Goal: Task Accomplishment & Management: Use online tool/utility

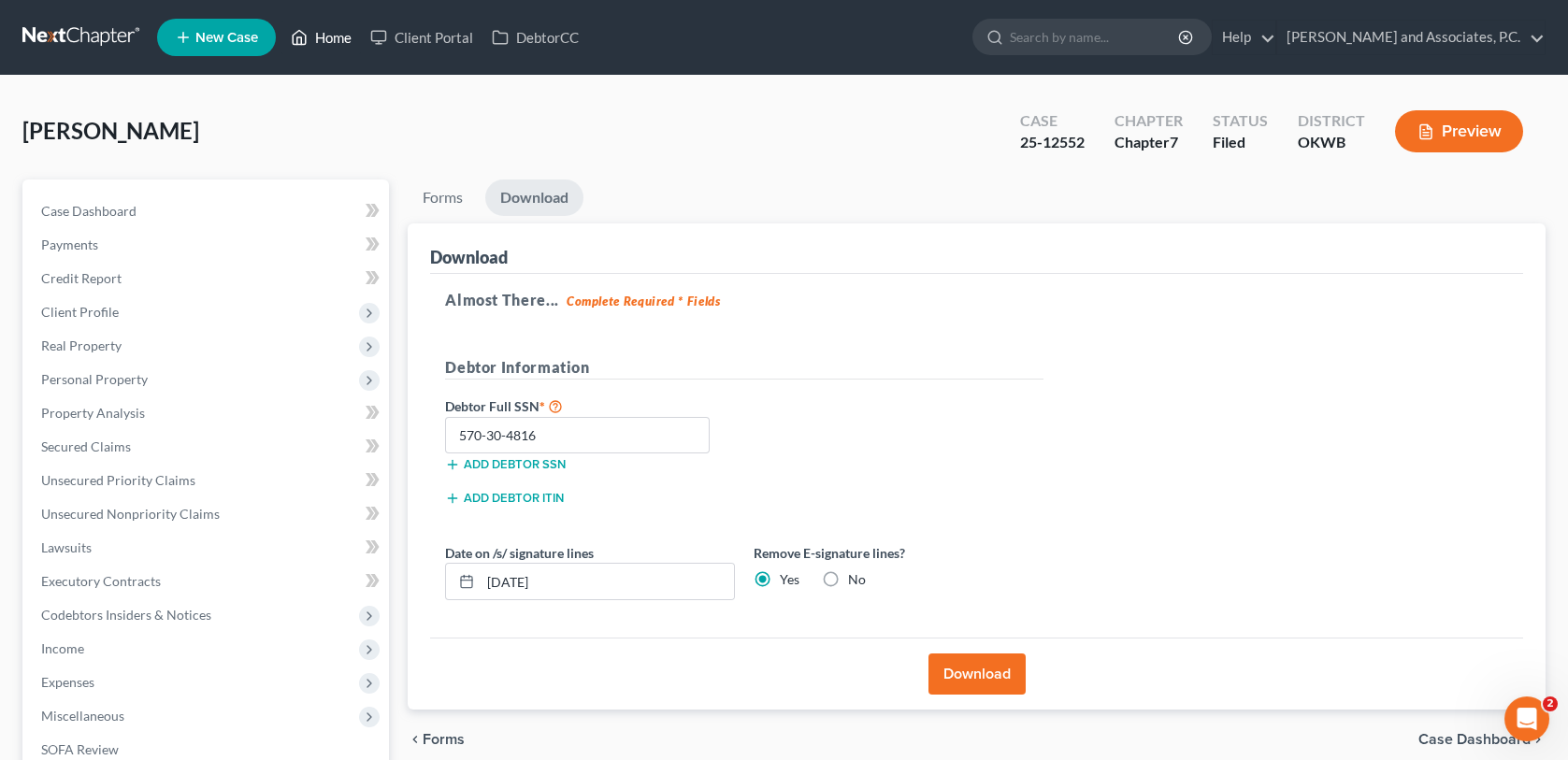
click at [336, 37] on link "Home" at bounding box center [321, 37] width 80 height 33
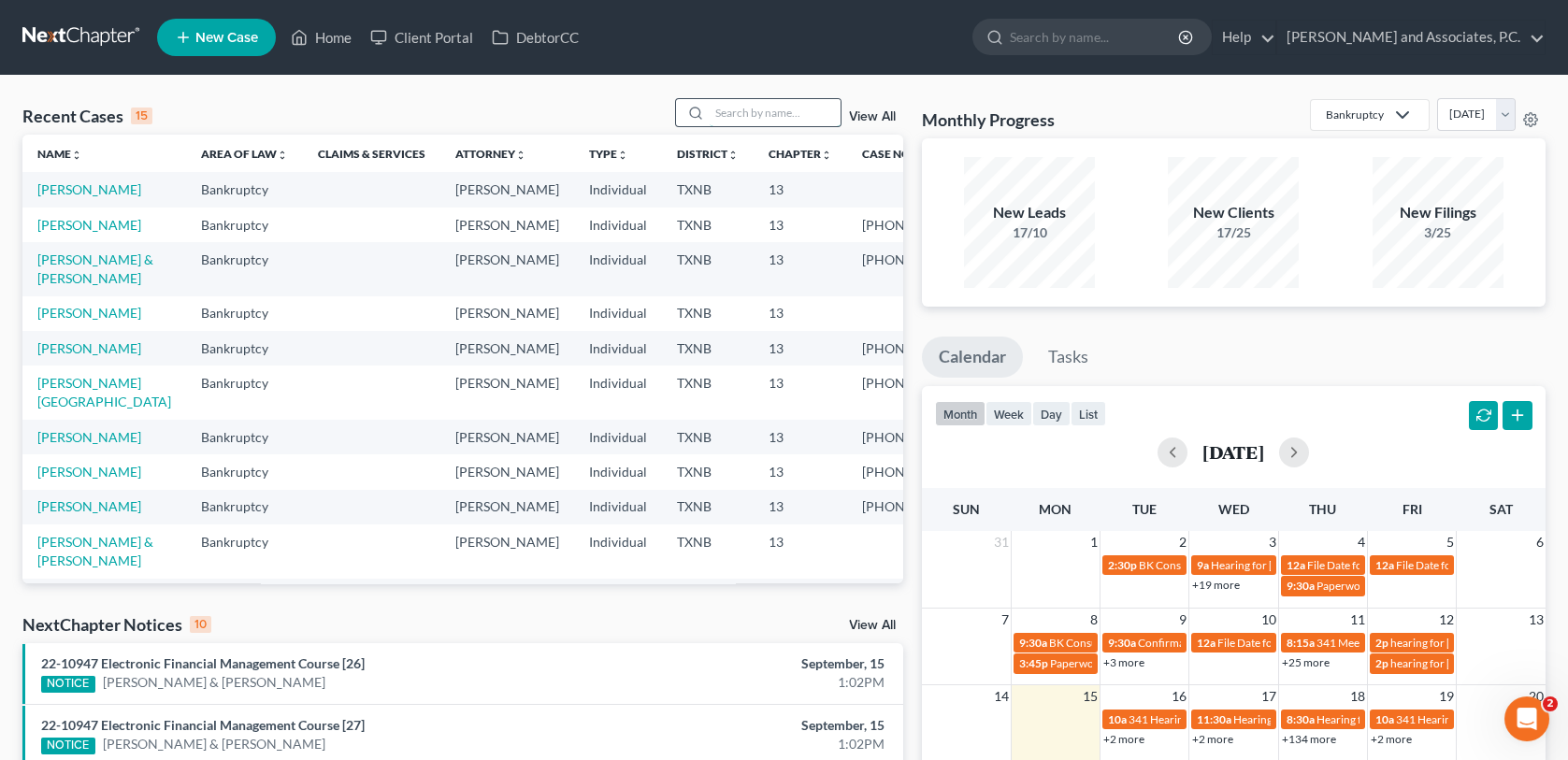
click at [765, 115] on input "search" at bounding box center [775, 112] width 131 height 28
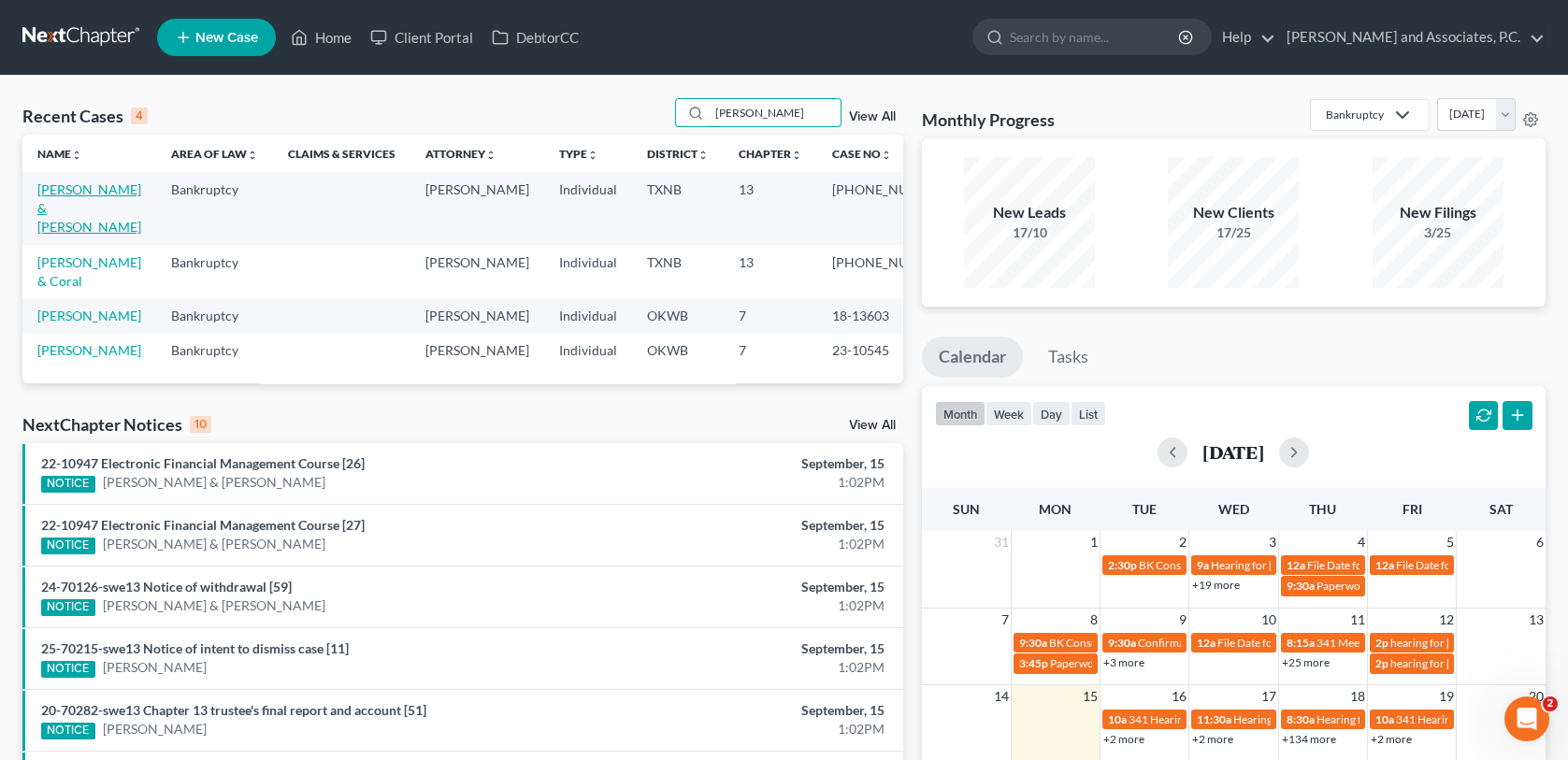
type input "[PERSON_NAME]"
click at [107, 193] on link "[PERSON_NAME] & [PERSON_NAME]" at bounding box center [88, 208] width 104 height 53
select select "1"
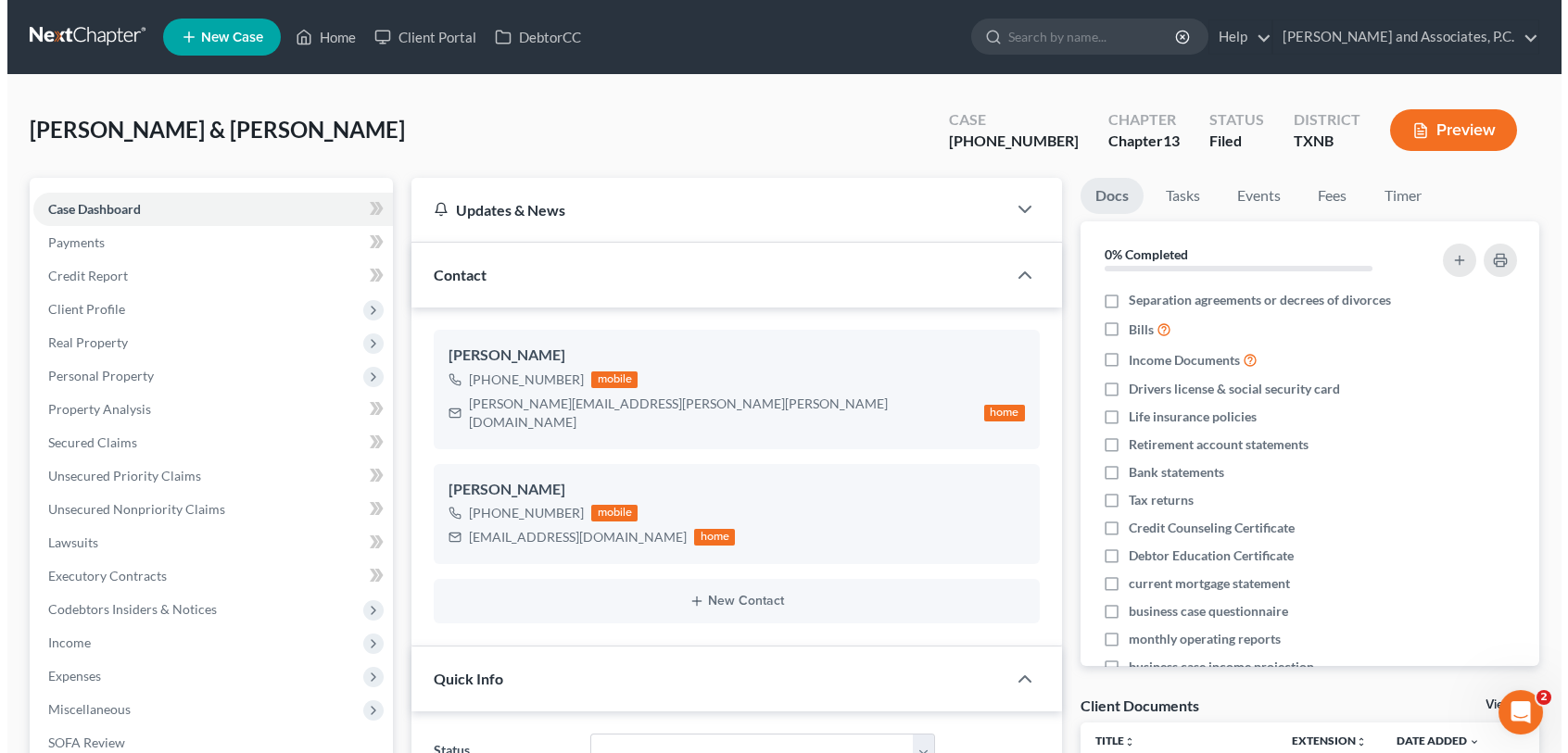
scroll to position [15365, 0]
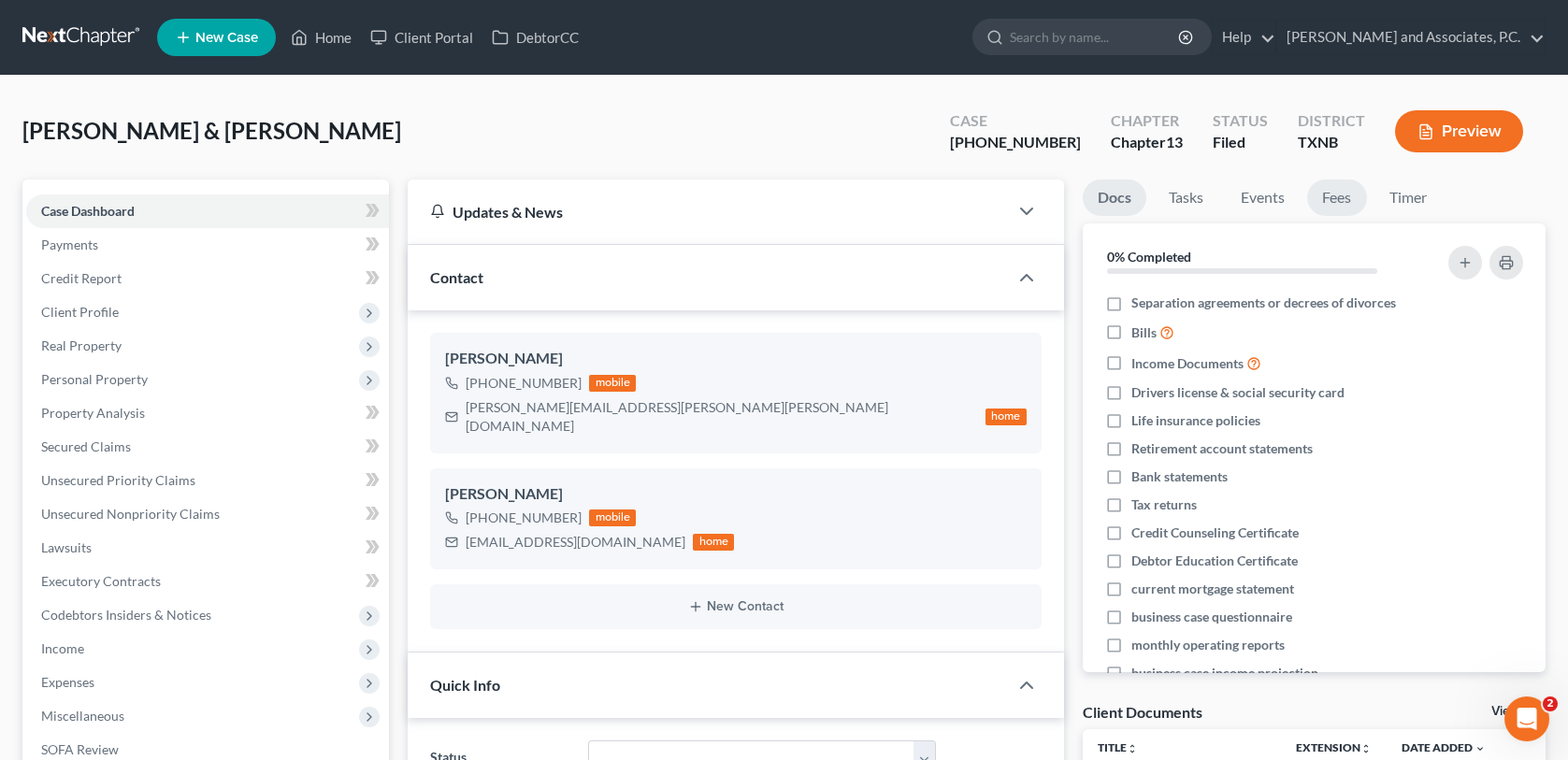
click at [1341, 204] on link "Fees" at bounding box center [1337, 198] width 60 height 36
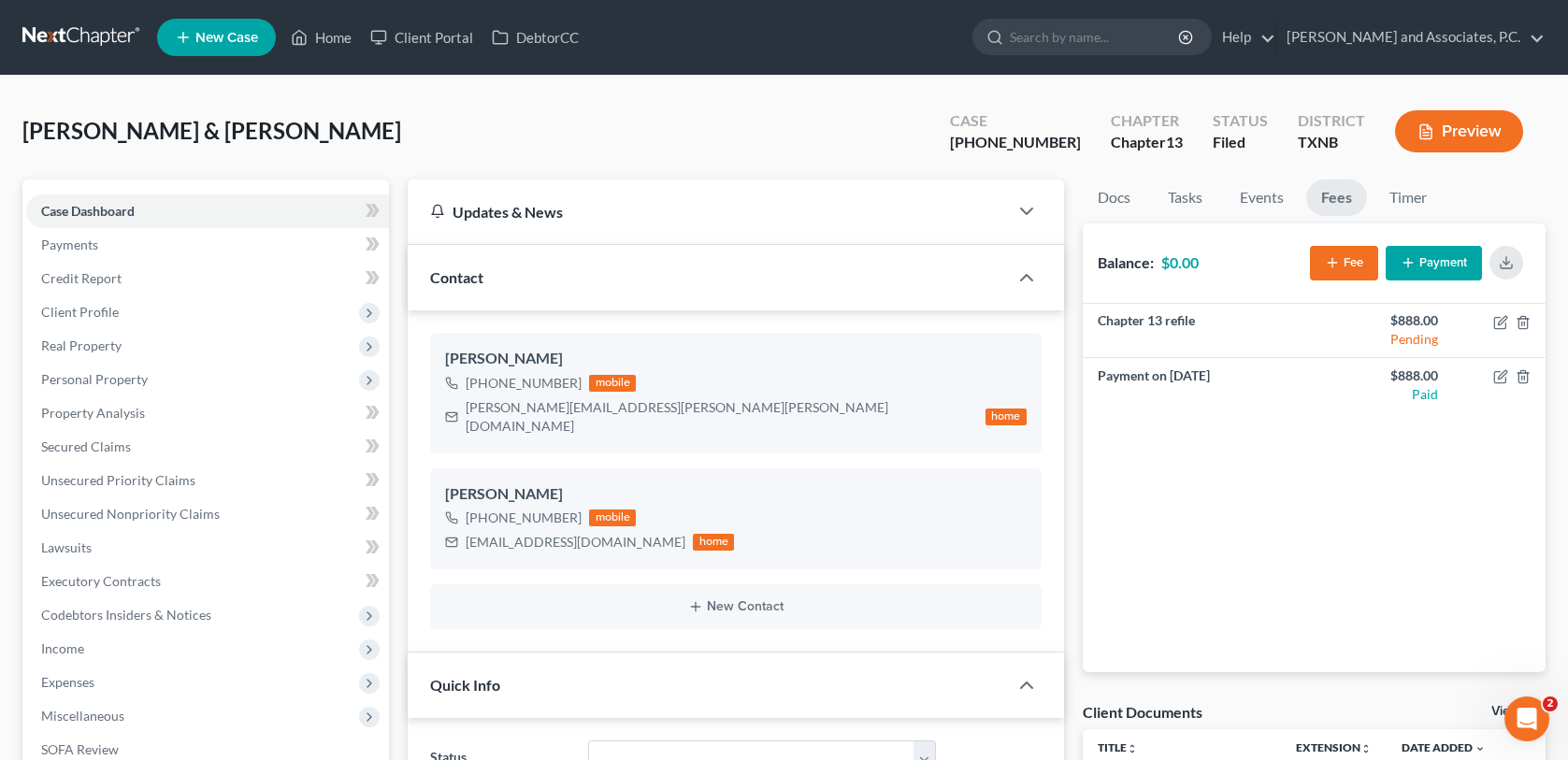
click at [1347, 268] on button "Fee" at bounding box center [1345, 263] width 68 height 34
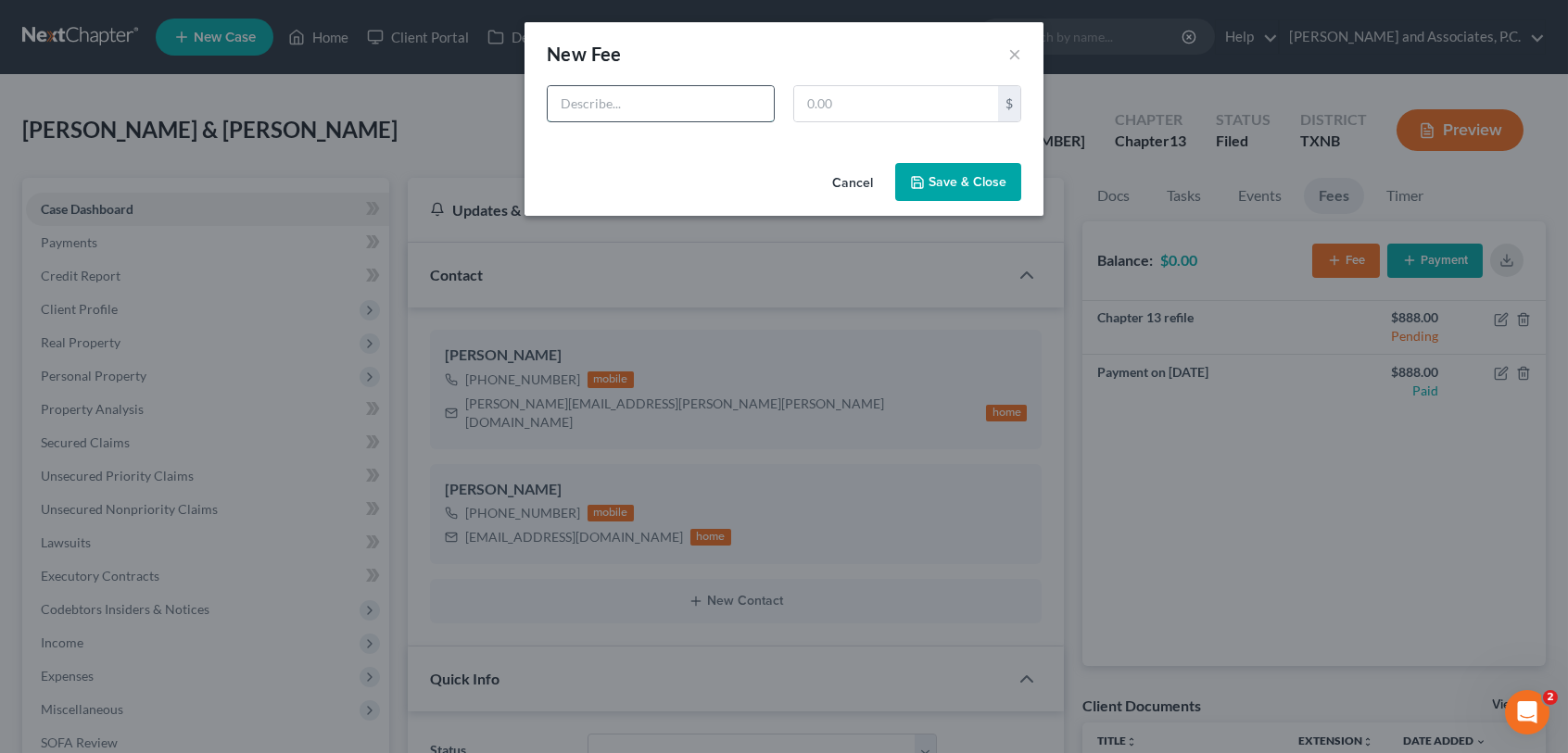
click at [670, 117] on input "text" at bounding box center [661, 104] width 226 height 35
type input "modification"
type input "0"
type input "650.00"
click at [949, 189] on button "Save & Close" at bounding box center [959, 182] width 126 height 39
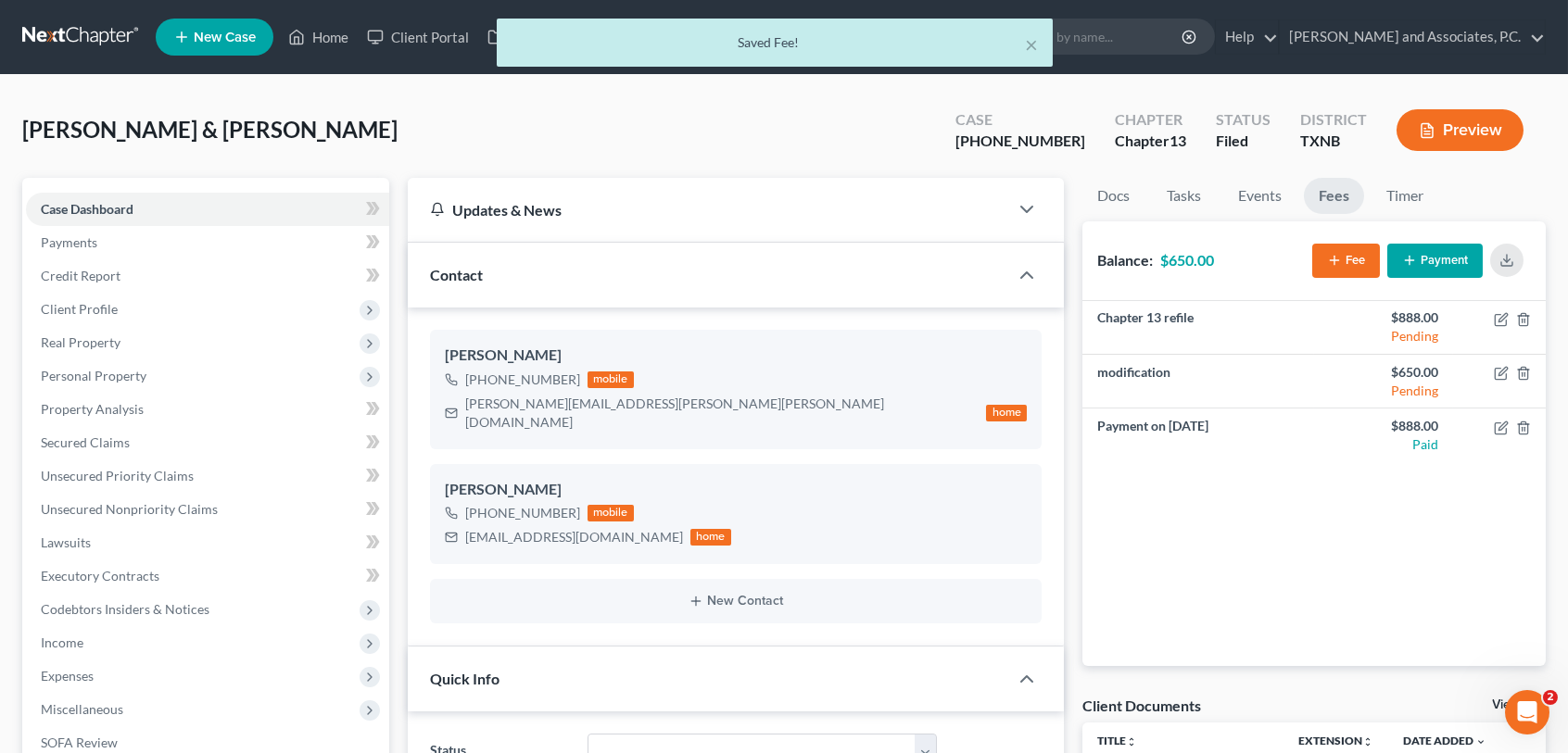
scroll to position [15365, 0]
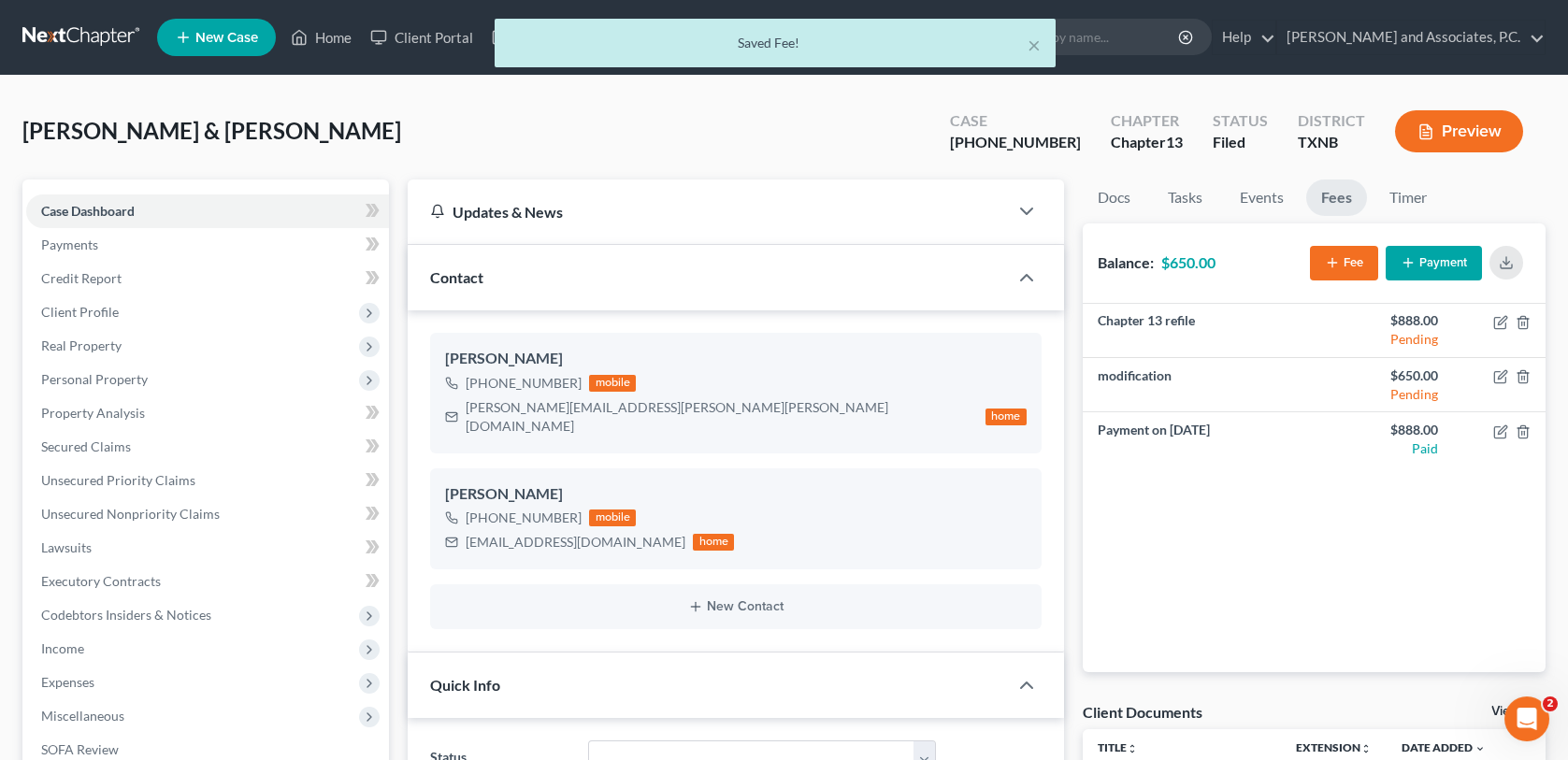
click at [1444, 268] on button "Payment" at bounding box center [1433, 263] width 96 height 34
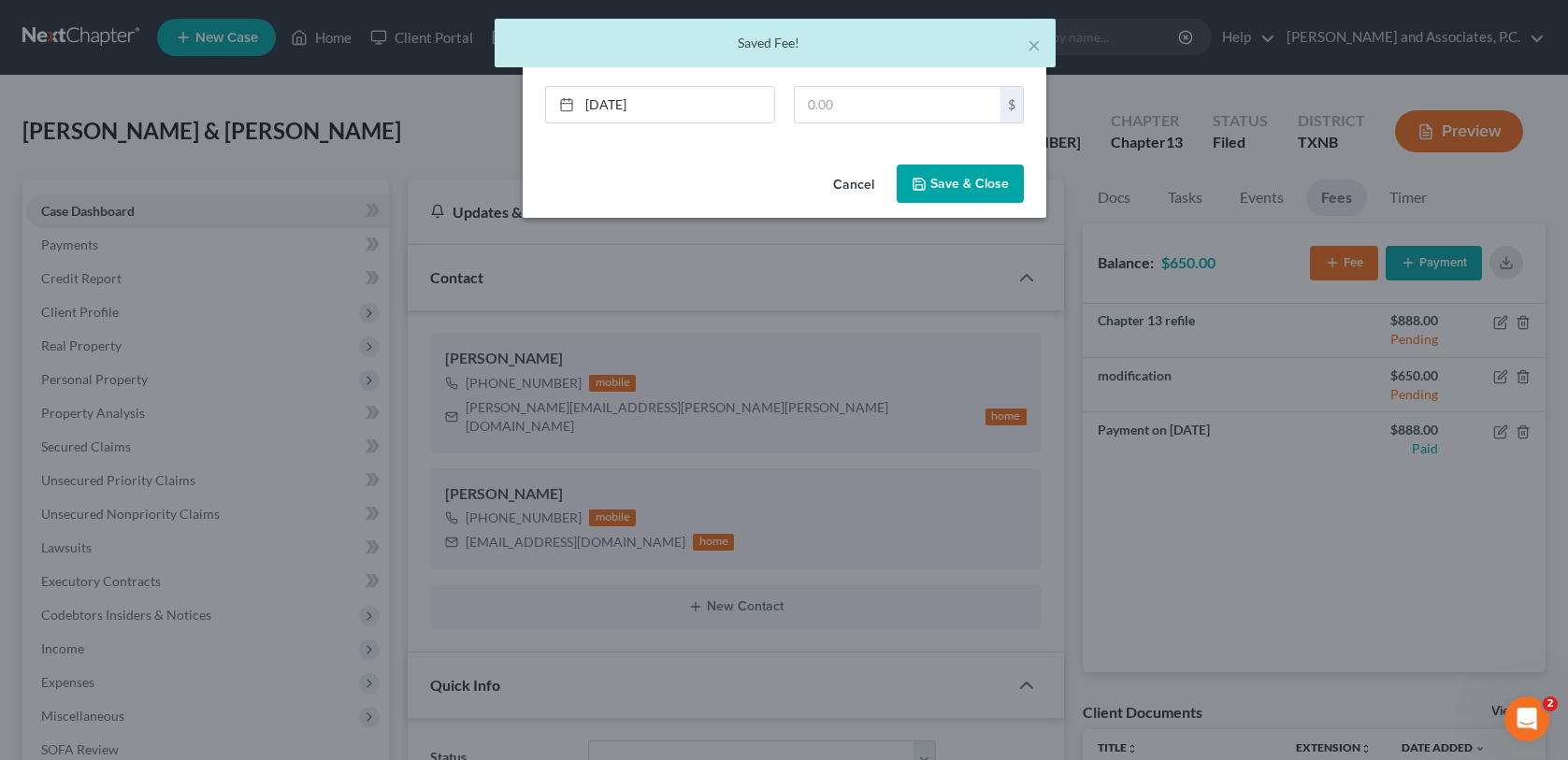
scroll to position [15471, 0]
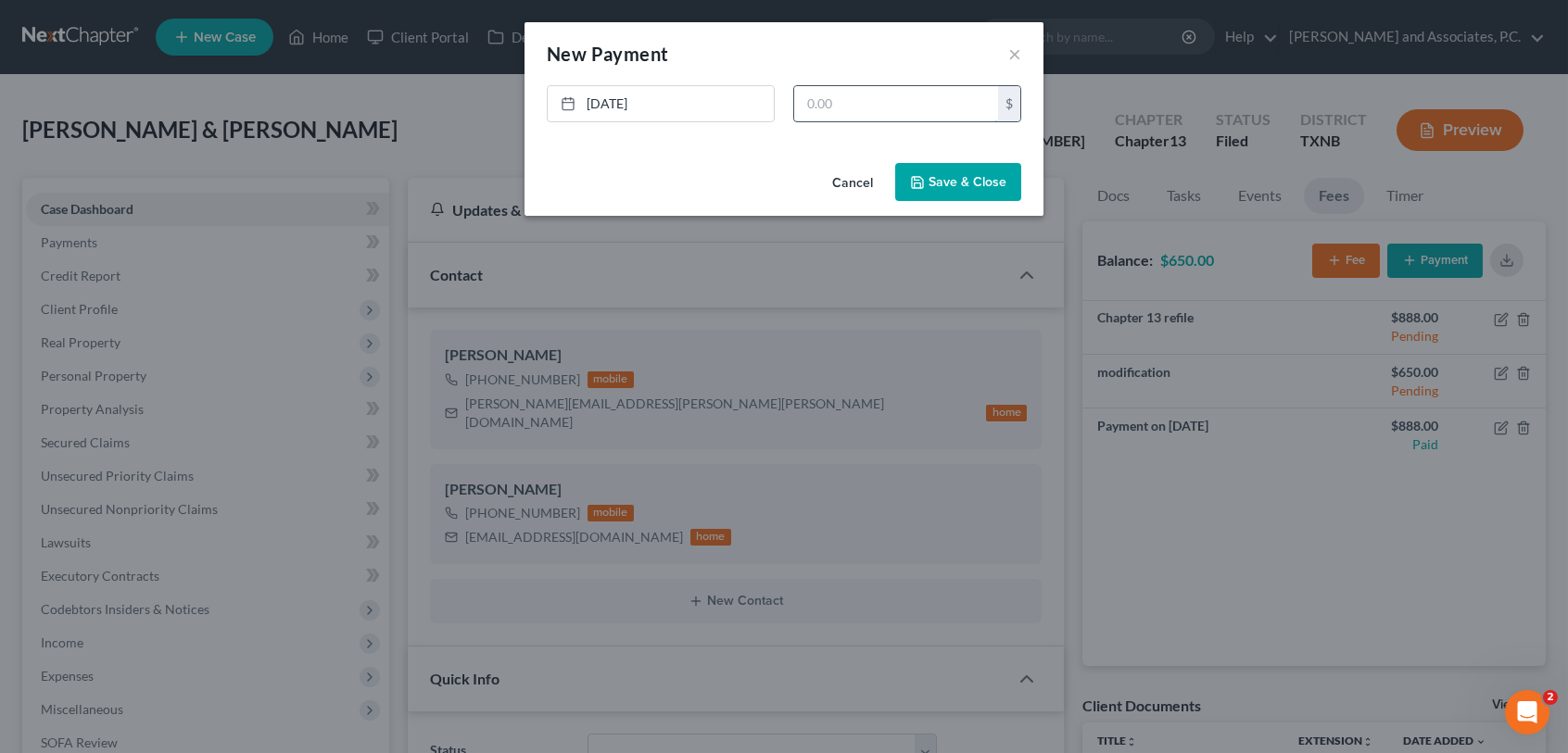
click at [887, 92] on input "text" at bounding box center [896, 104] width 203 height 35
type input "650.00"
click at [993, 185] on button "Save & Close" at bounding box center [959, 182] width 126 height 39
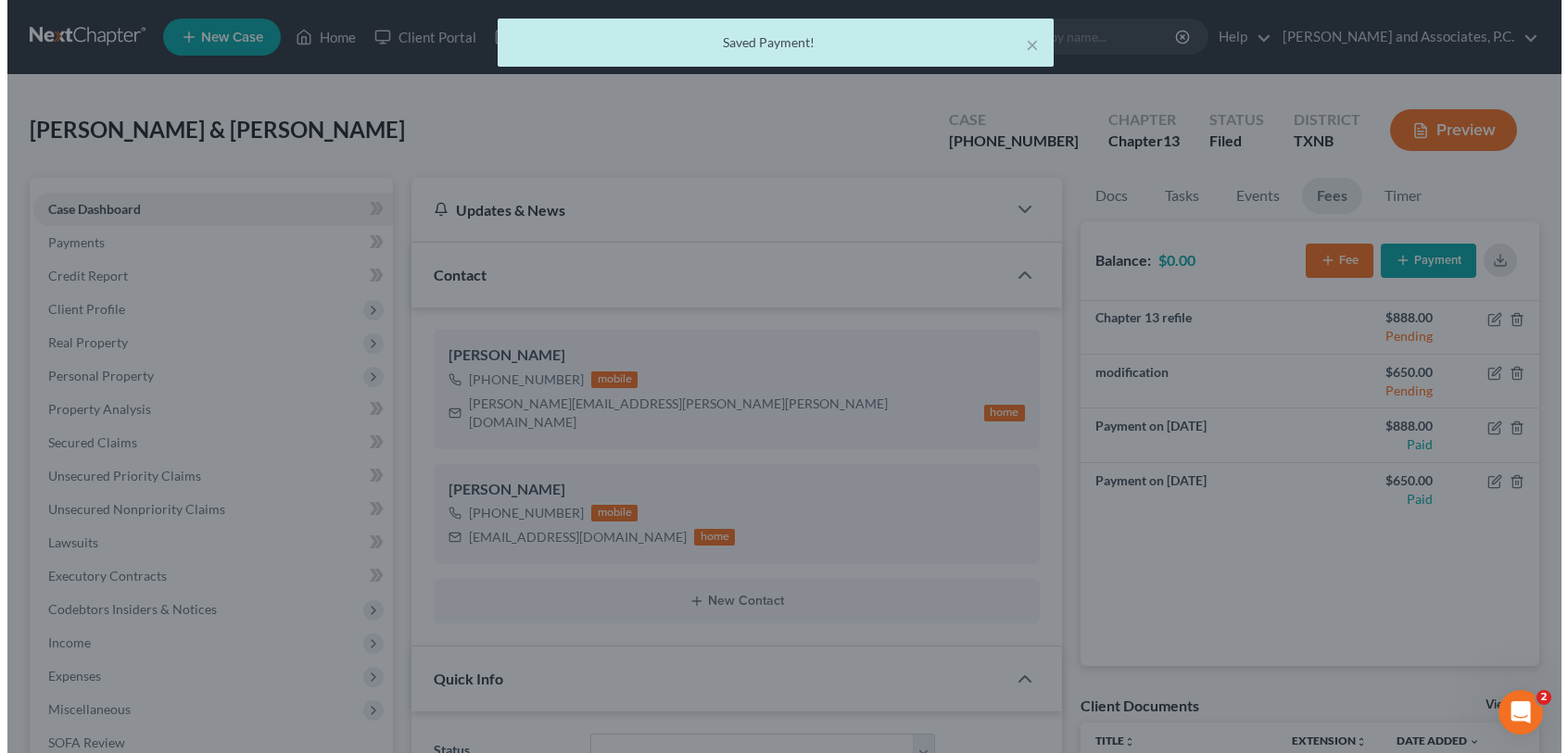
scroll to position [15365, 0]
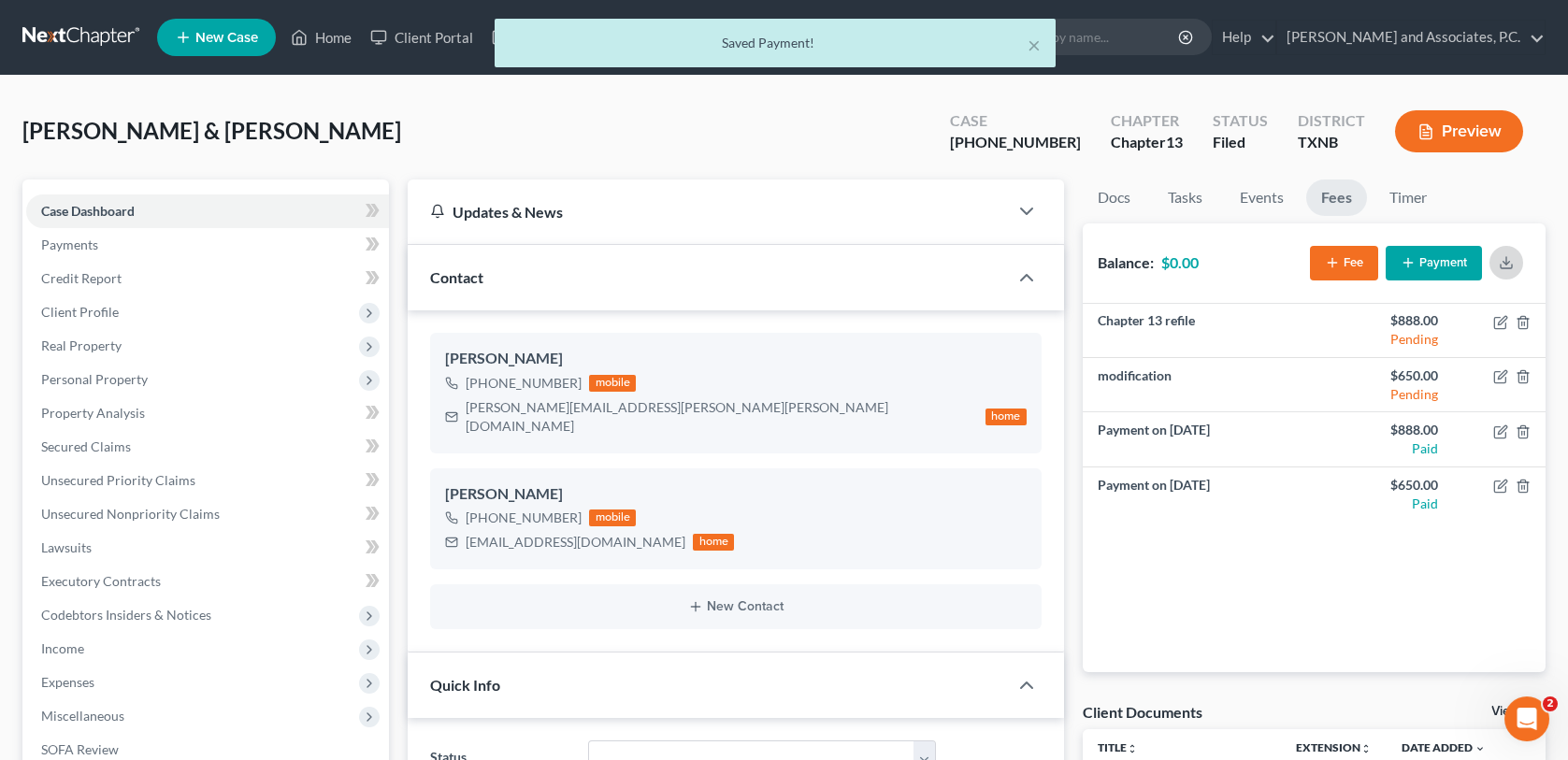
click at [1505, 262] on polyline "button" at bounding box center [1506, 262] width 7 height 3
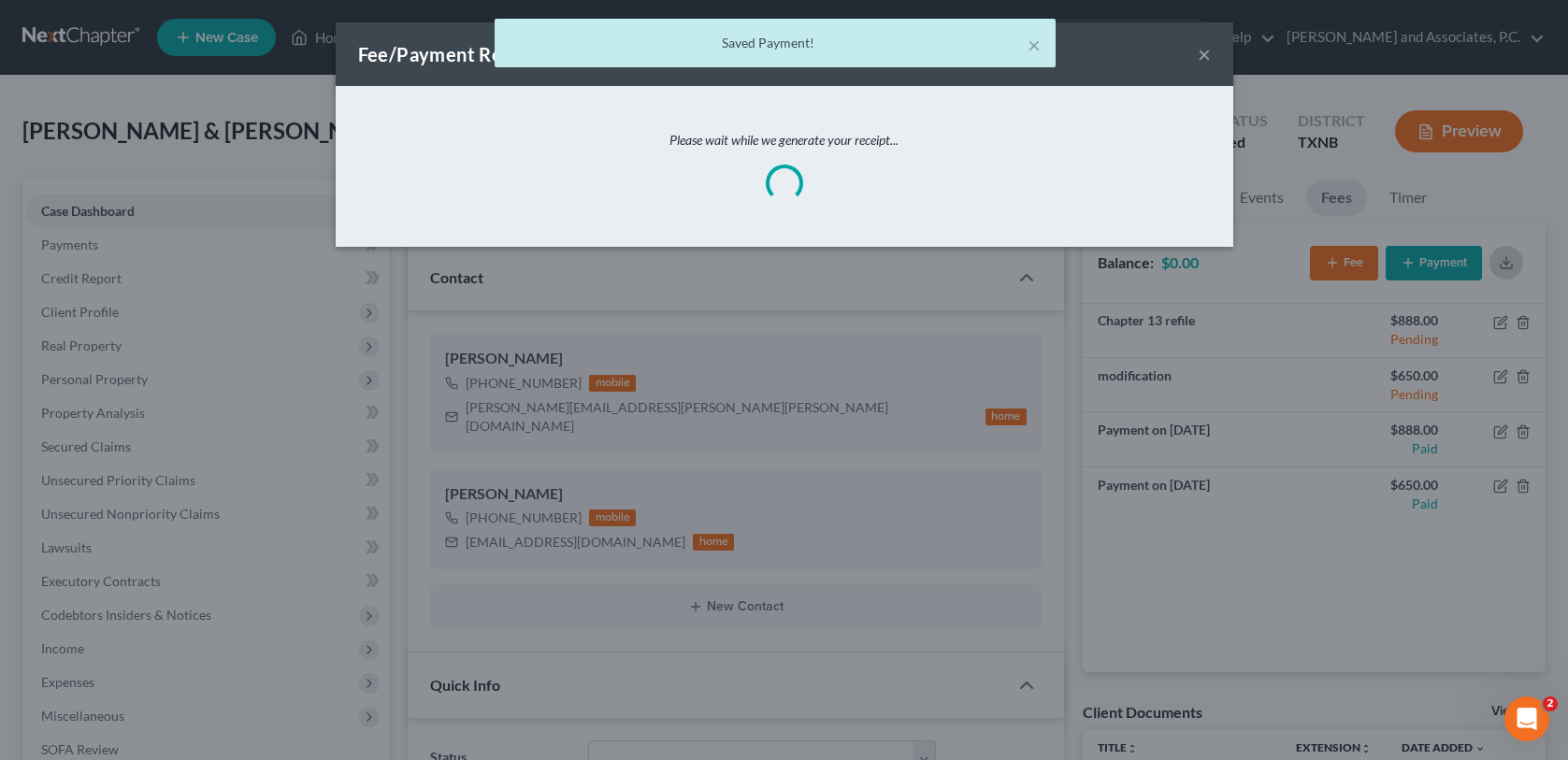
scroll to position [15471, 0]
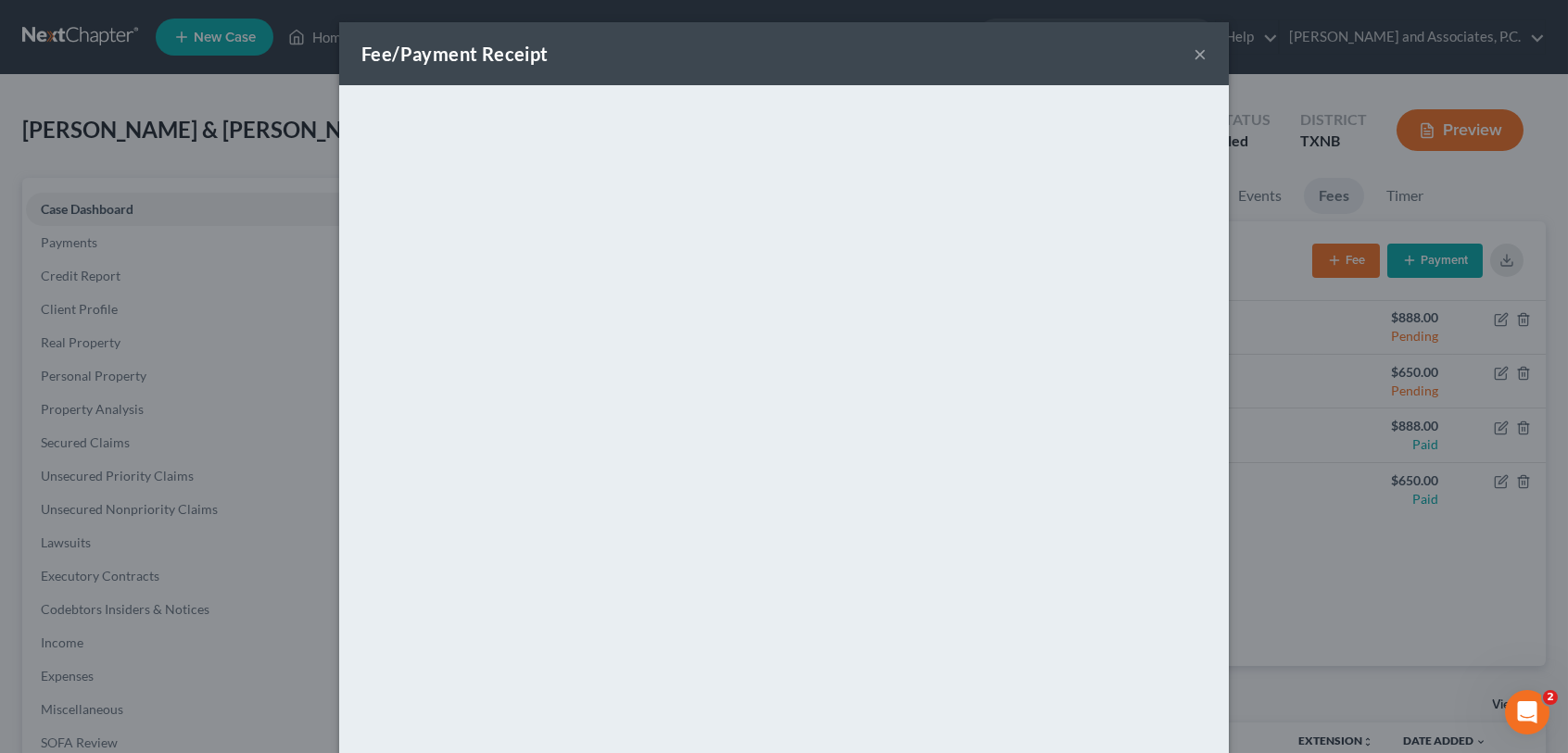
click at [1193, 53] on button "×" at bounding box center [1200, 54] width 13 height 23
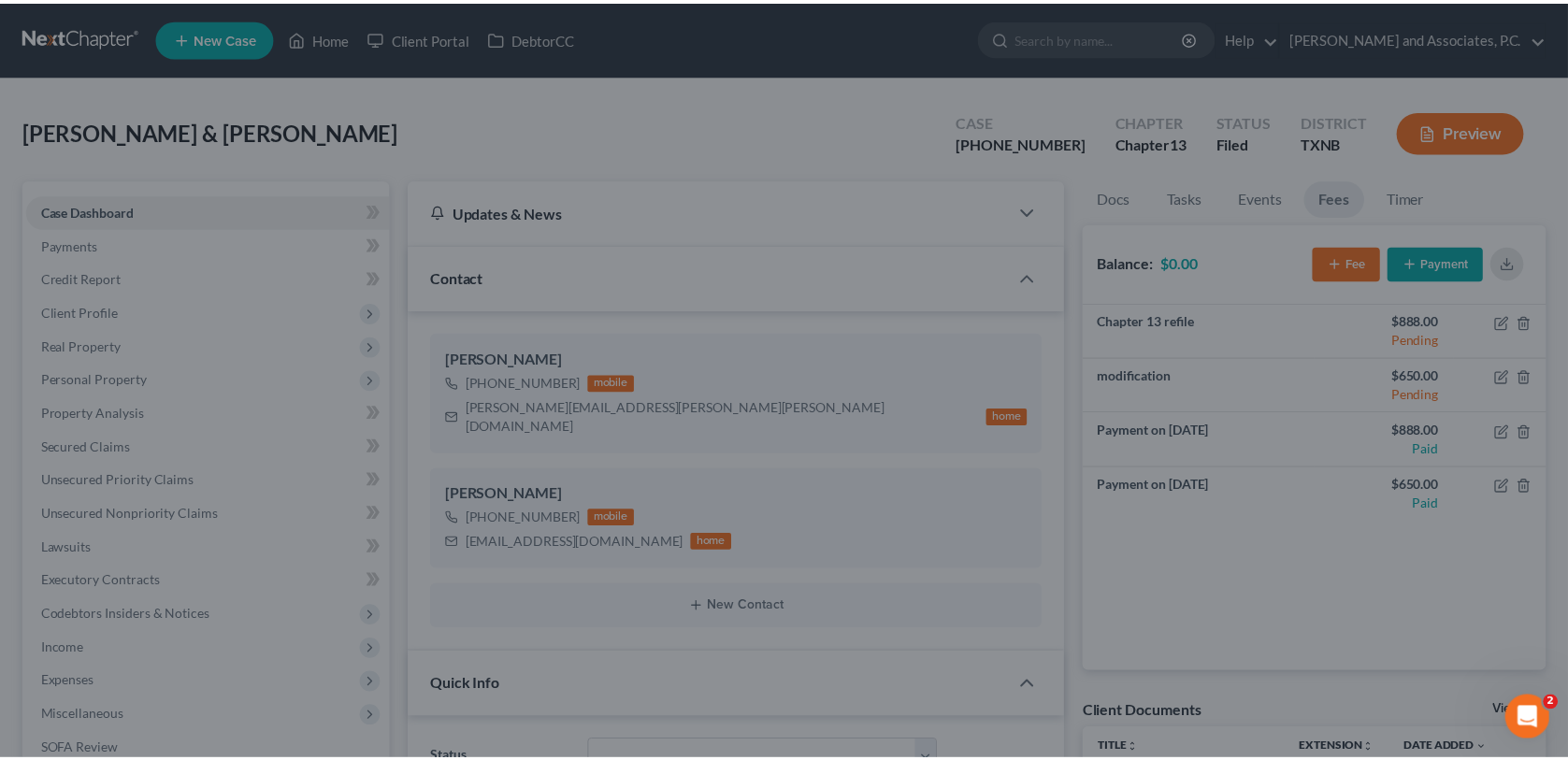
scroll to position [15508, 0]
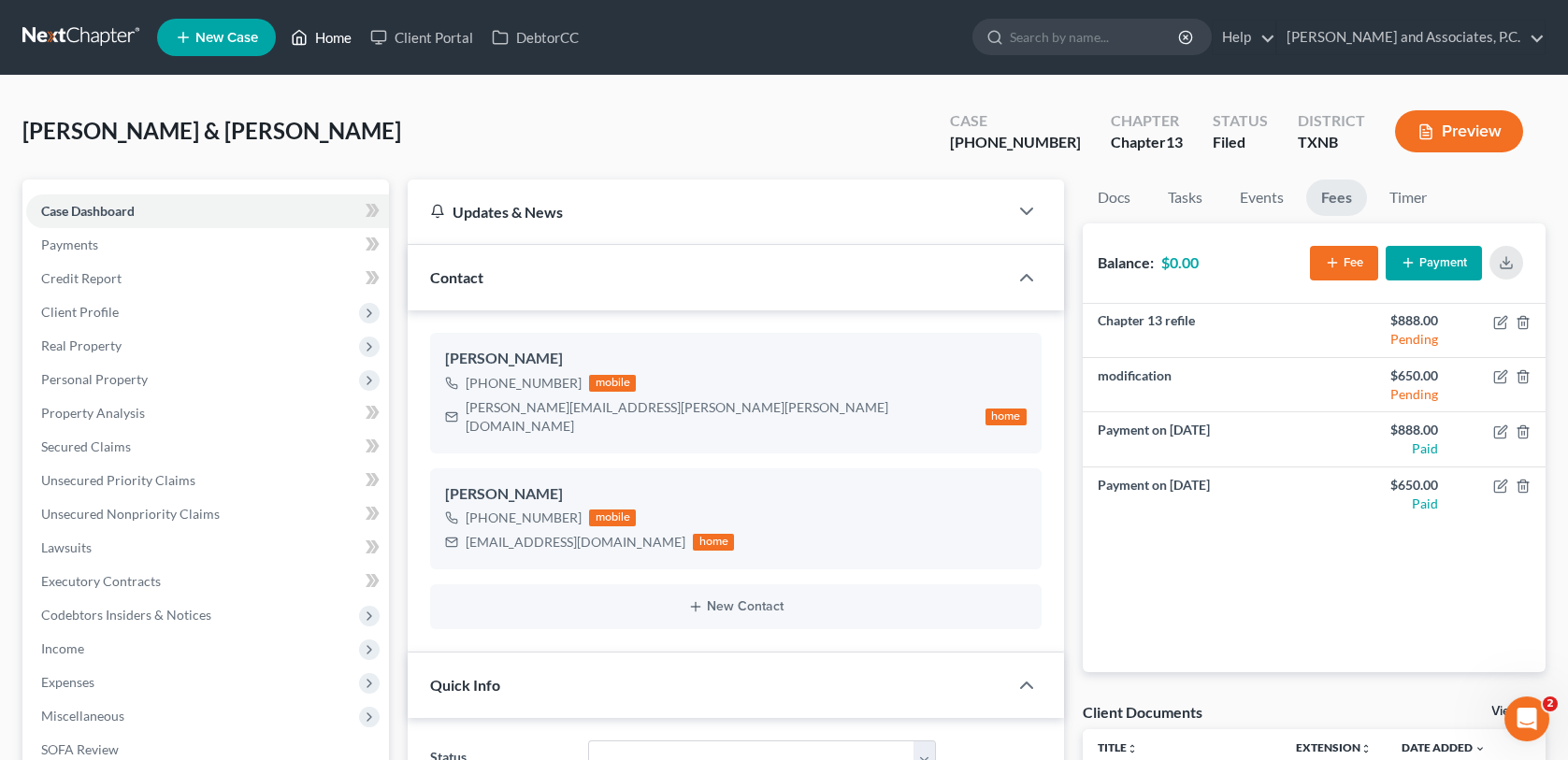
click at [326, 40] on link "Home" at bounding box center [321, 37] width 80 height 33
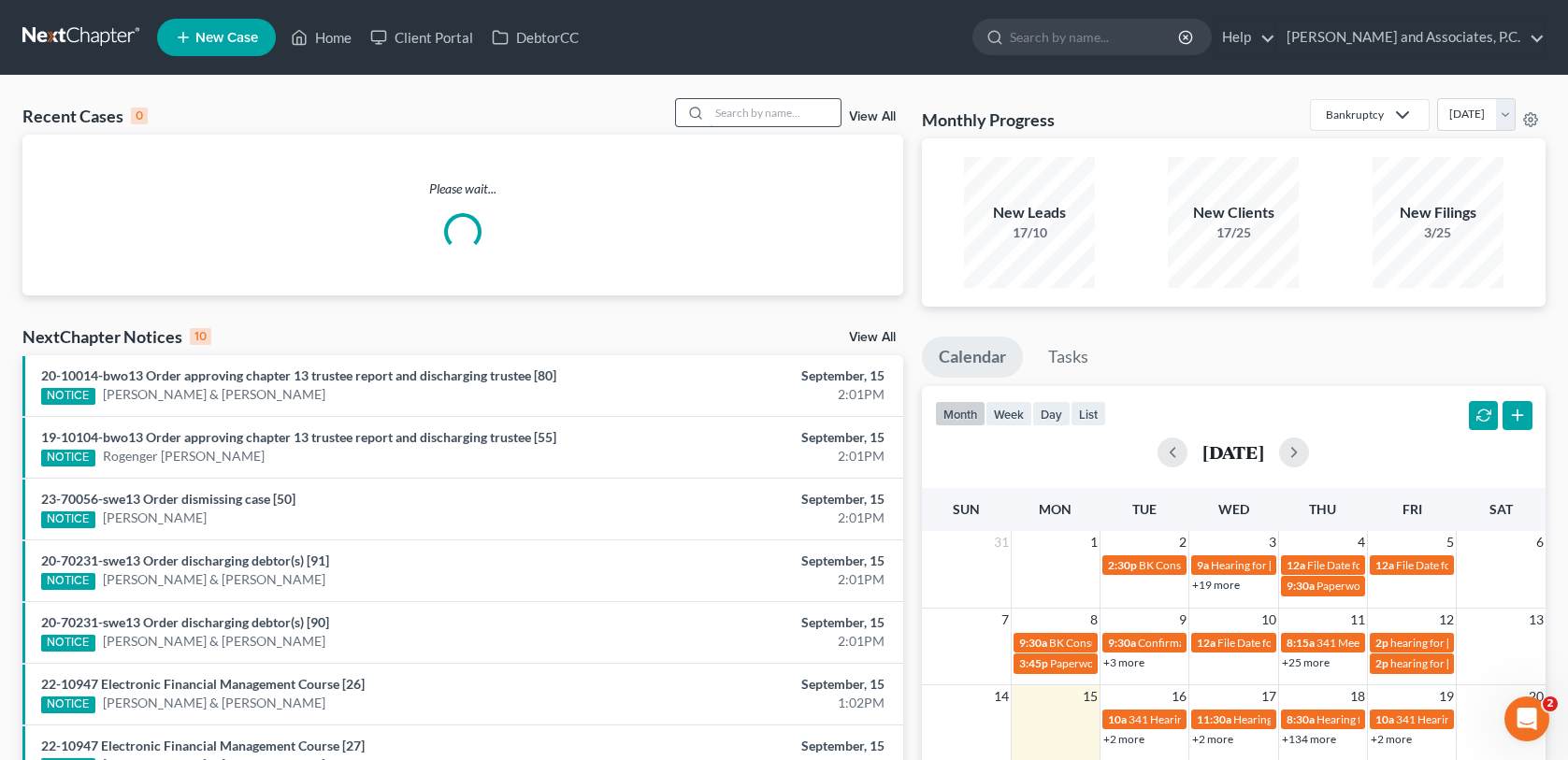
click at [767, 106] on input "search" at bounding box center [775, 112] width 131 height 28
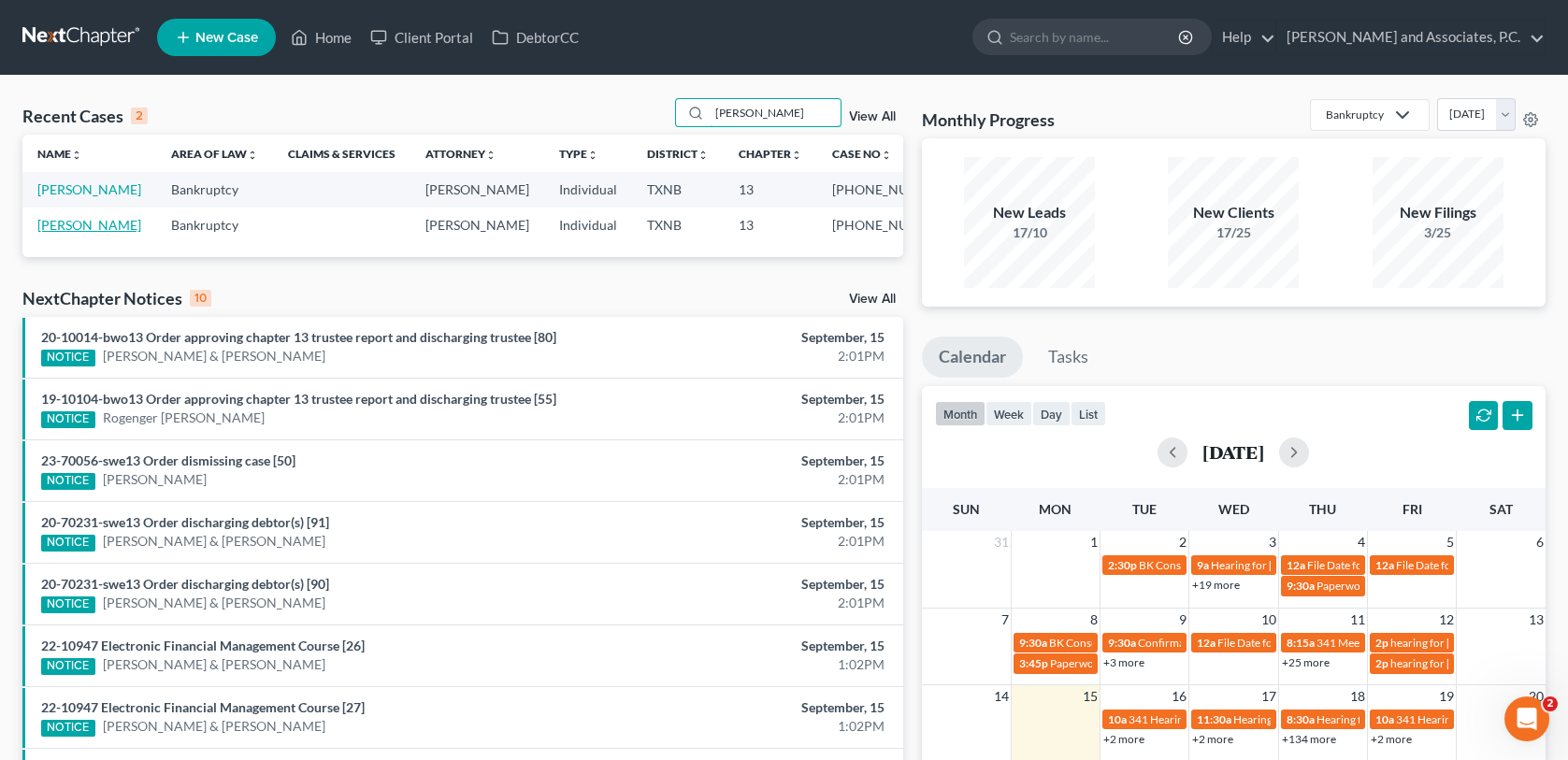
type input "[PERSON_NAME]"
click at [56, 224] on link "[PERSON_NAME]" at bounding box center [88, 224] width 104 height 16
